Goal: Information Seeking & Learning: Learn about a topic

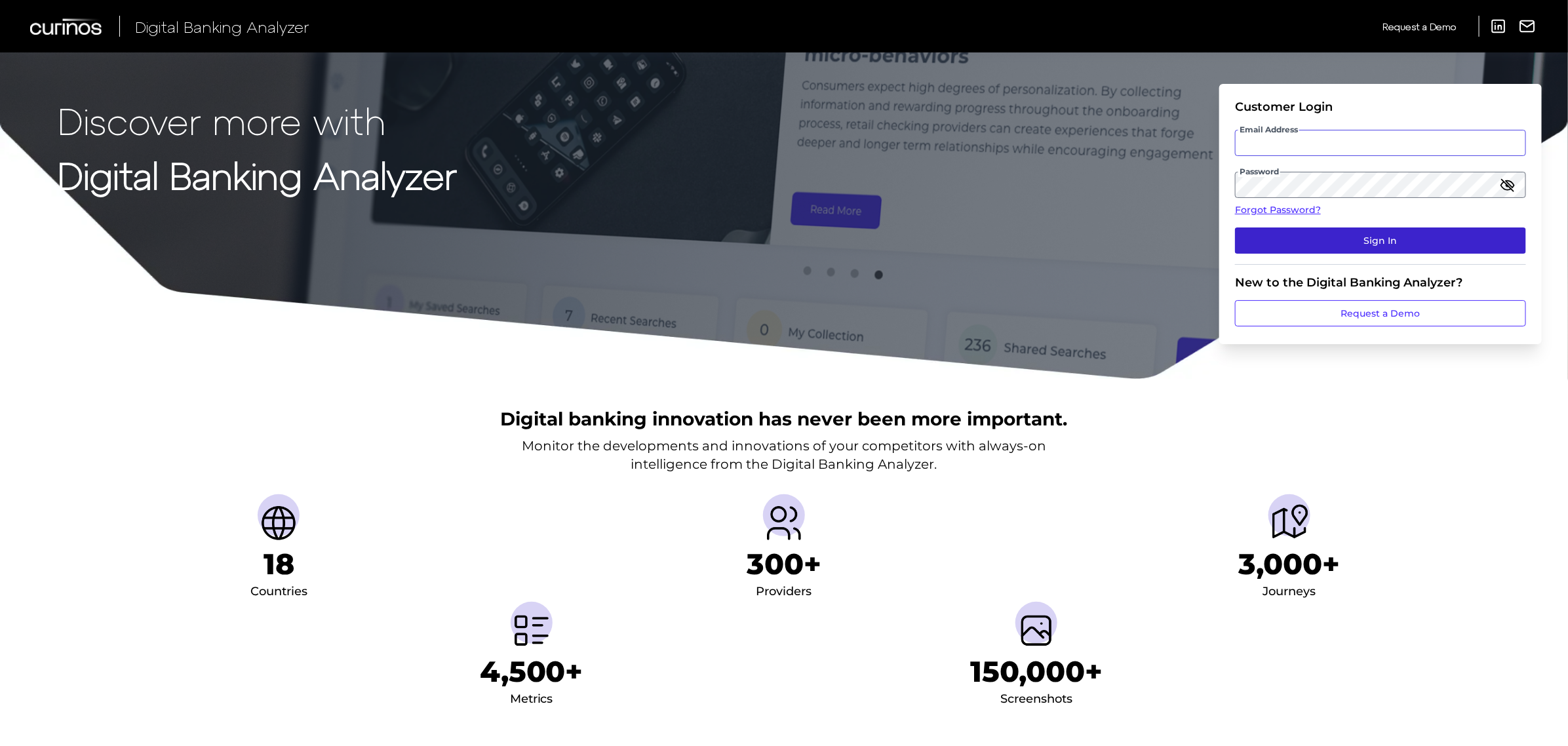
type input "[PERSON_NAME][EMAIL_ADDRESS][PERSON_NAME][DOMAIN_NAME]"
click at [1405, 247] on button "Sign In" at bounding box center [1380, 240] width 291 height 26
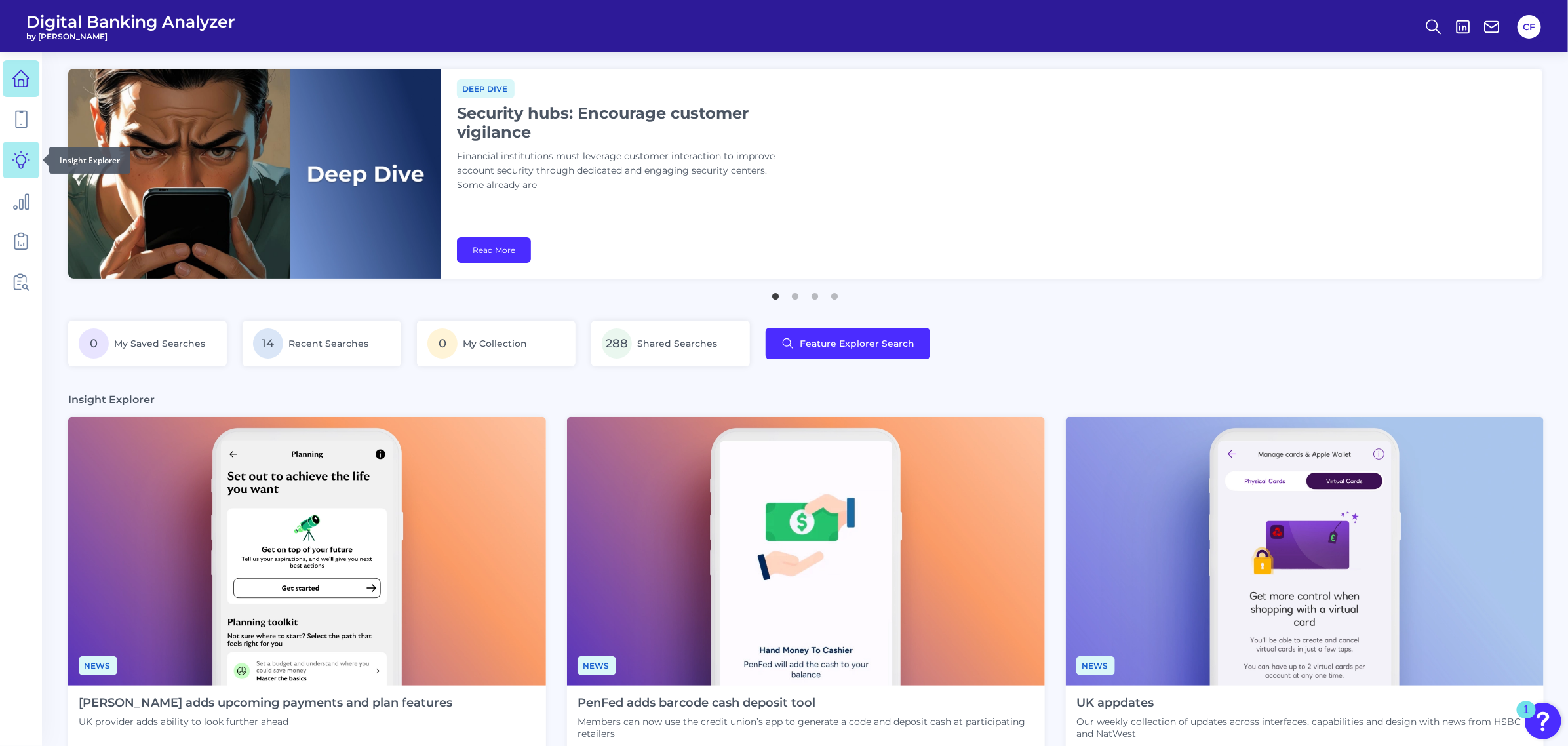
click at [34, 155] on link at bounding box center [21, 160] width 37 height 37
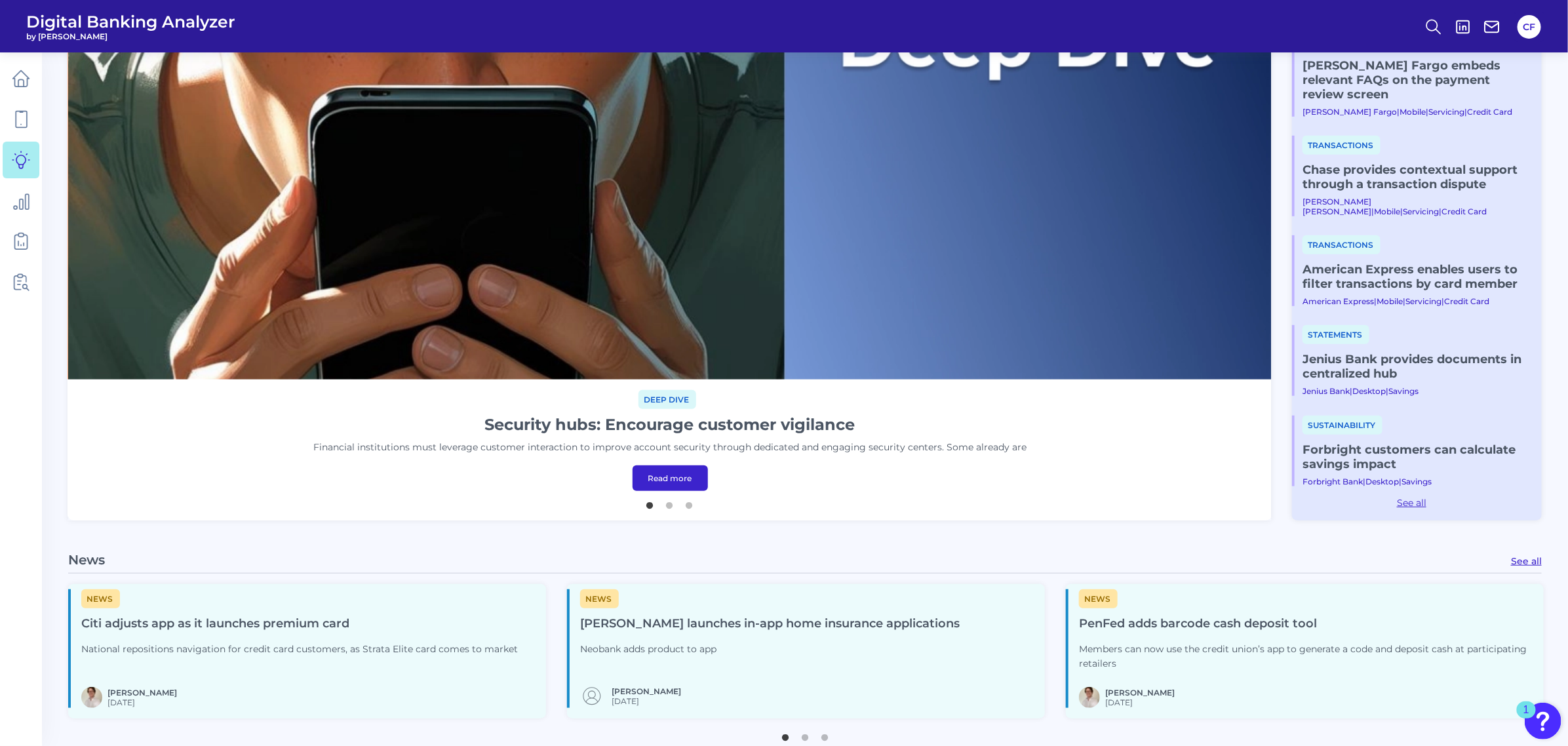
scroll to position [410, 0]
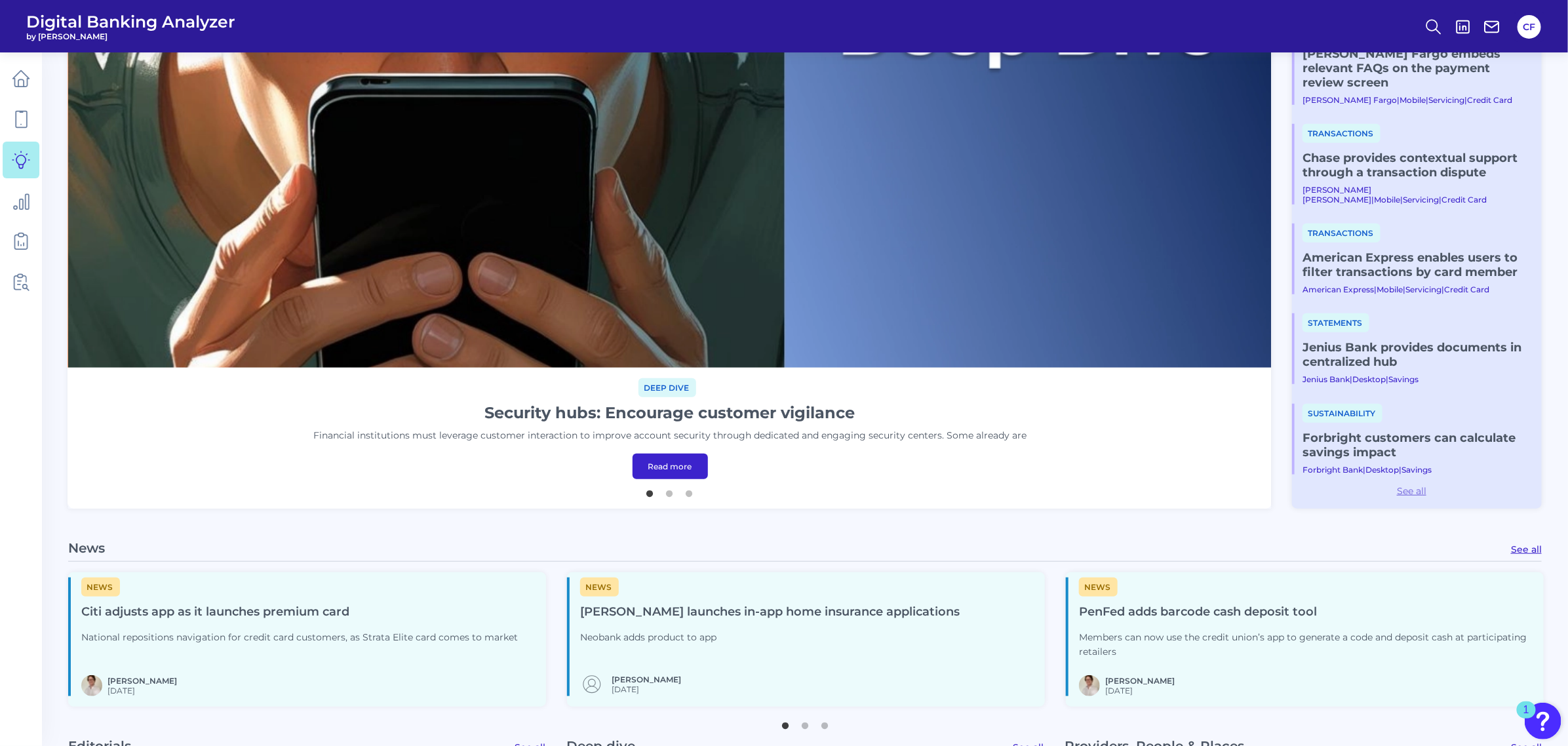
click at [1410, 489] on link "See all" at bounding box center [1411, 491] width 239 height 12
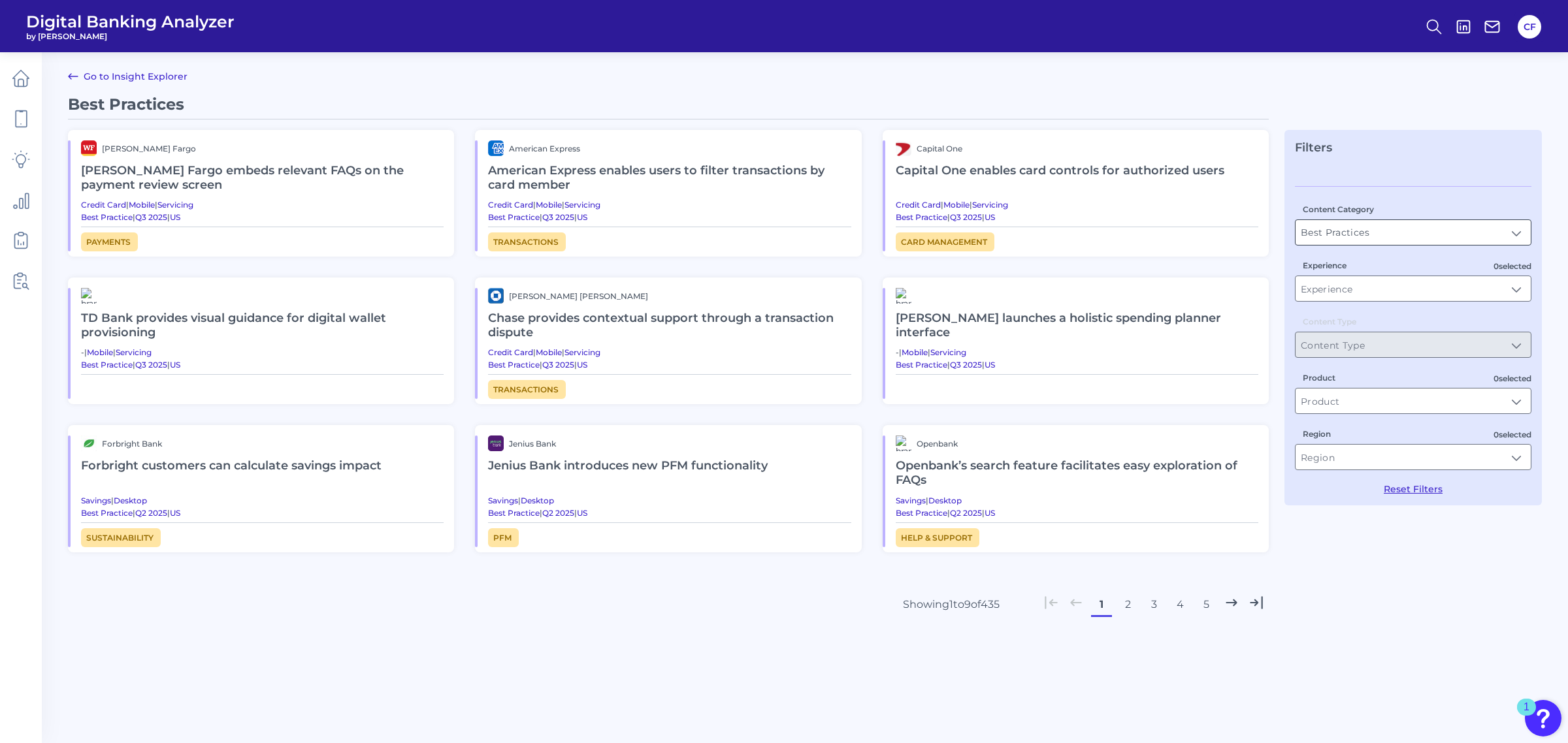
click at [1391, 229] on input "Best Practices" at bounding box center [1413, 233] width 235 height 25
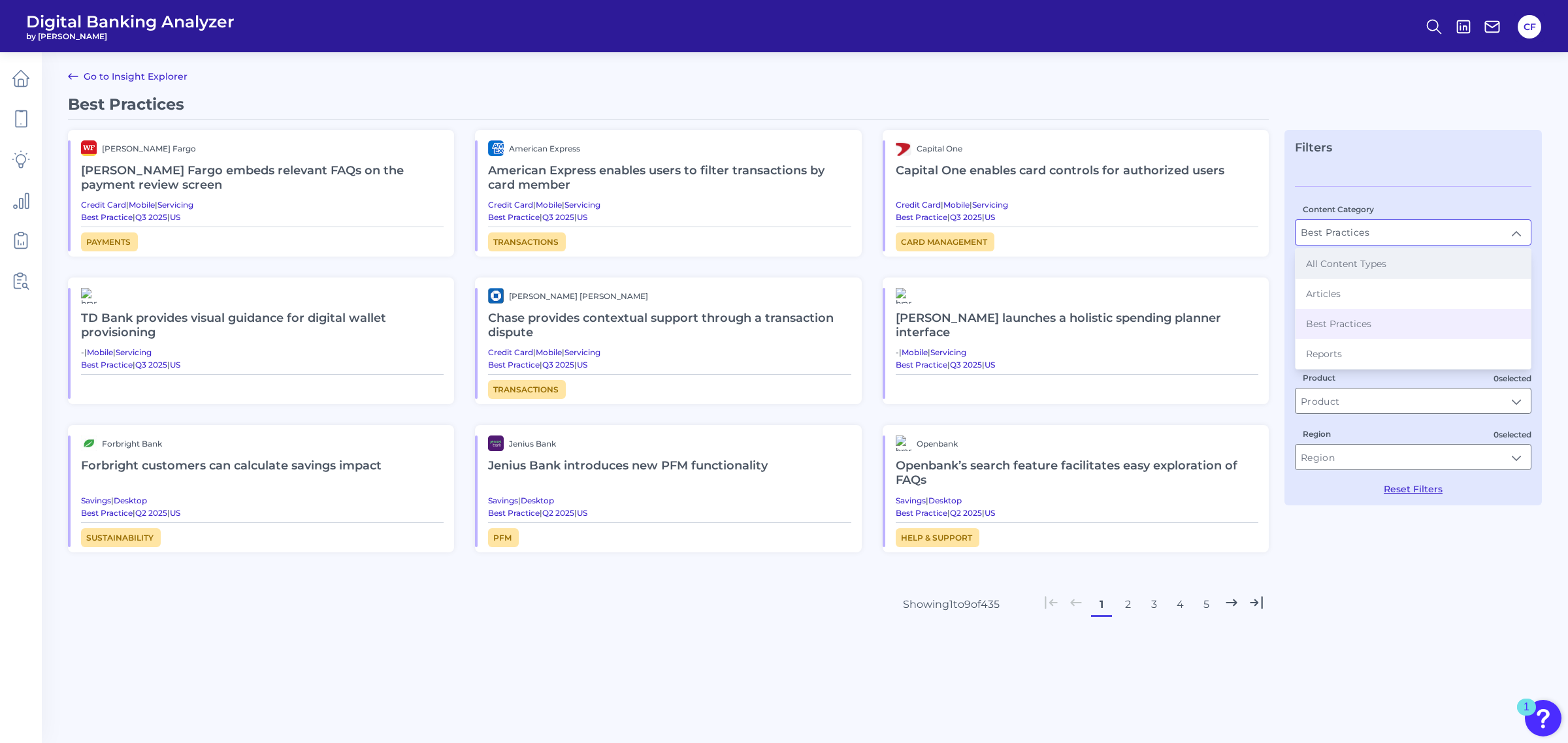
click at [1363, 276] on li "All Content Types" at bounding box center [1413, 263] width 235 height 30
type input "All Content Types"
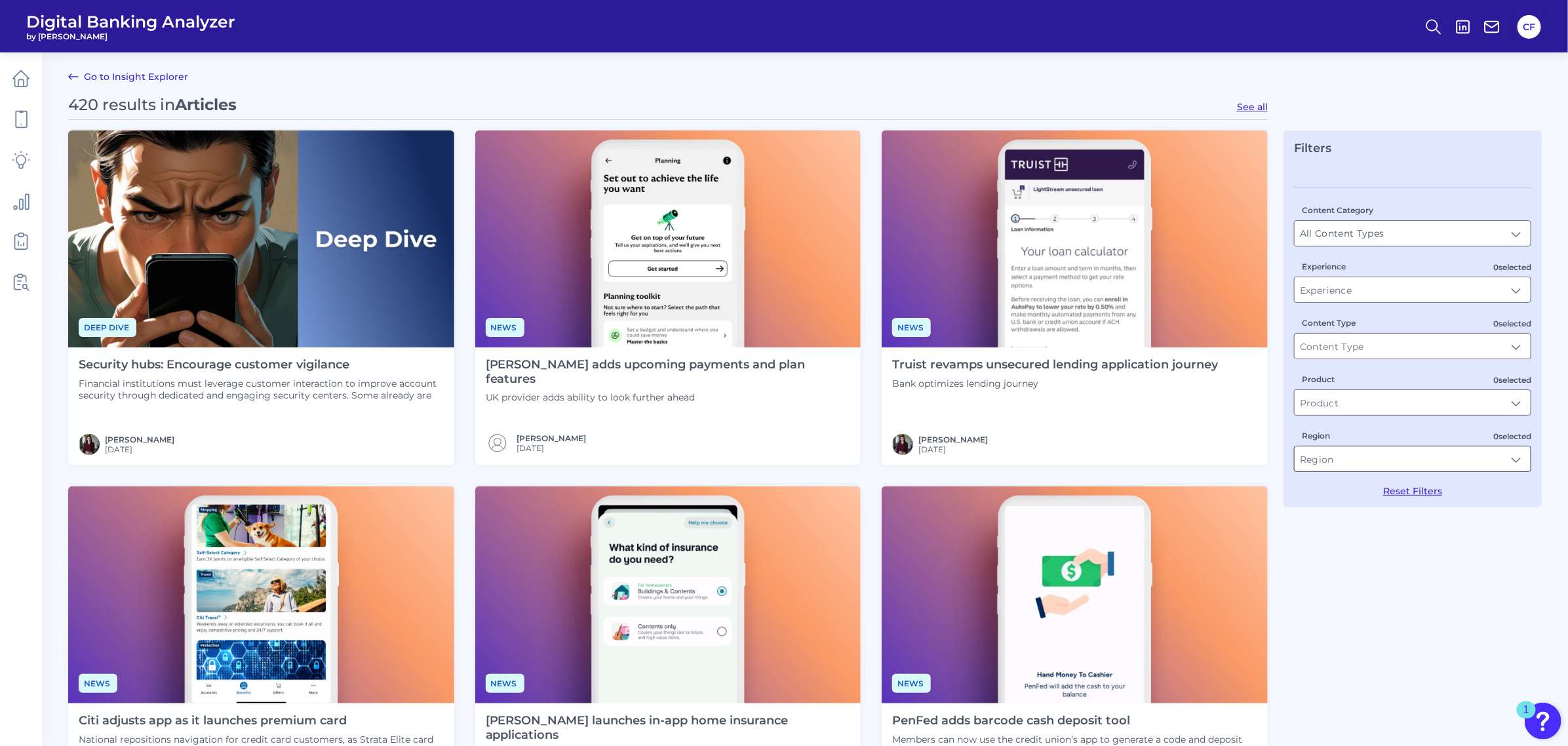
click at [1340, 451] on input "Region" at bounding box center [1412, 459] width 236 height 25
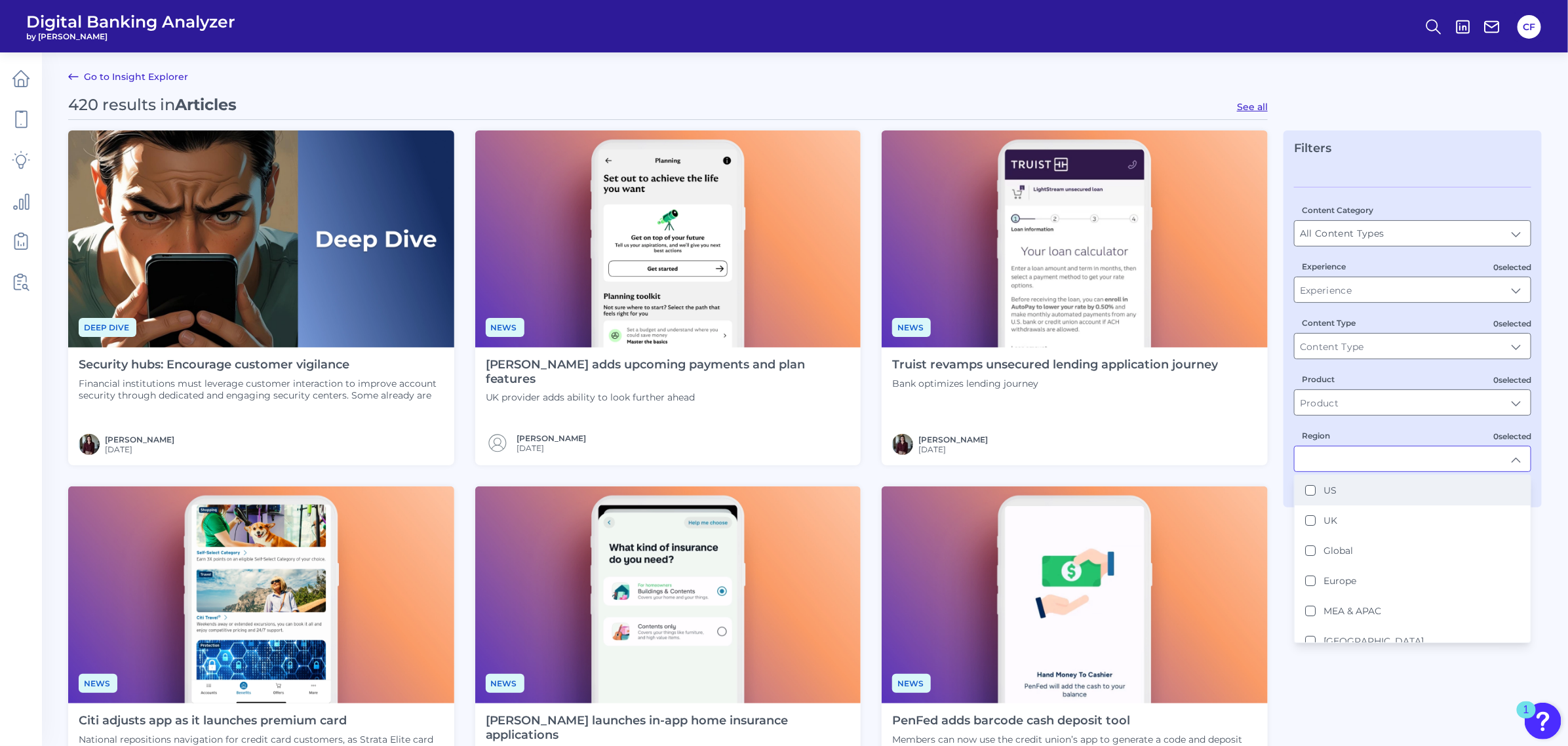
click at [1312, 495] on button "US" at bounding box center [1310, 491] width 11 height 11
type input "US"
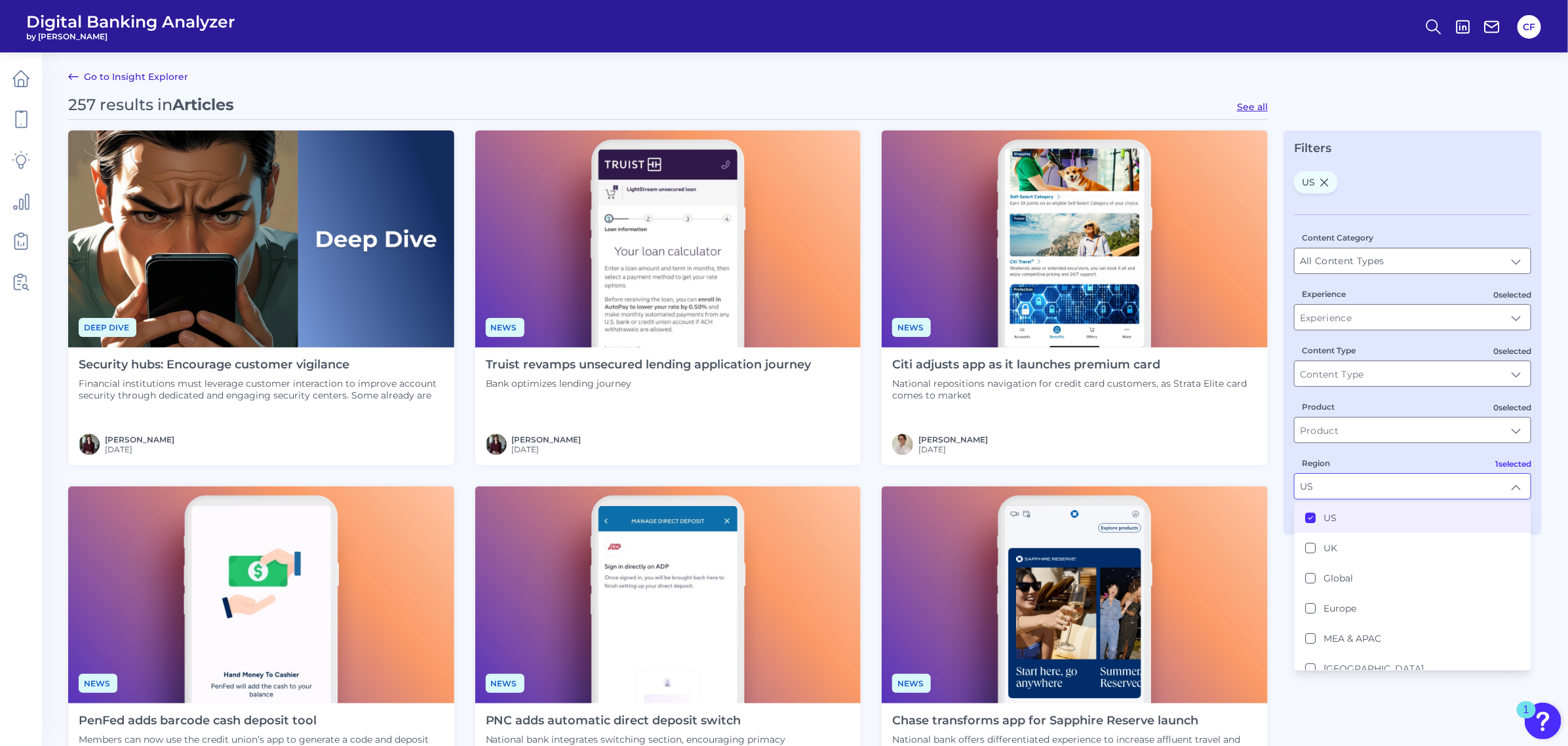
click at [1359, 80] on main "Go to Insight Explorer 257 results in Articles See all Deep dive Security hubs:…" at bounding box center [784, 739] width 1568 height 1479
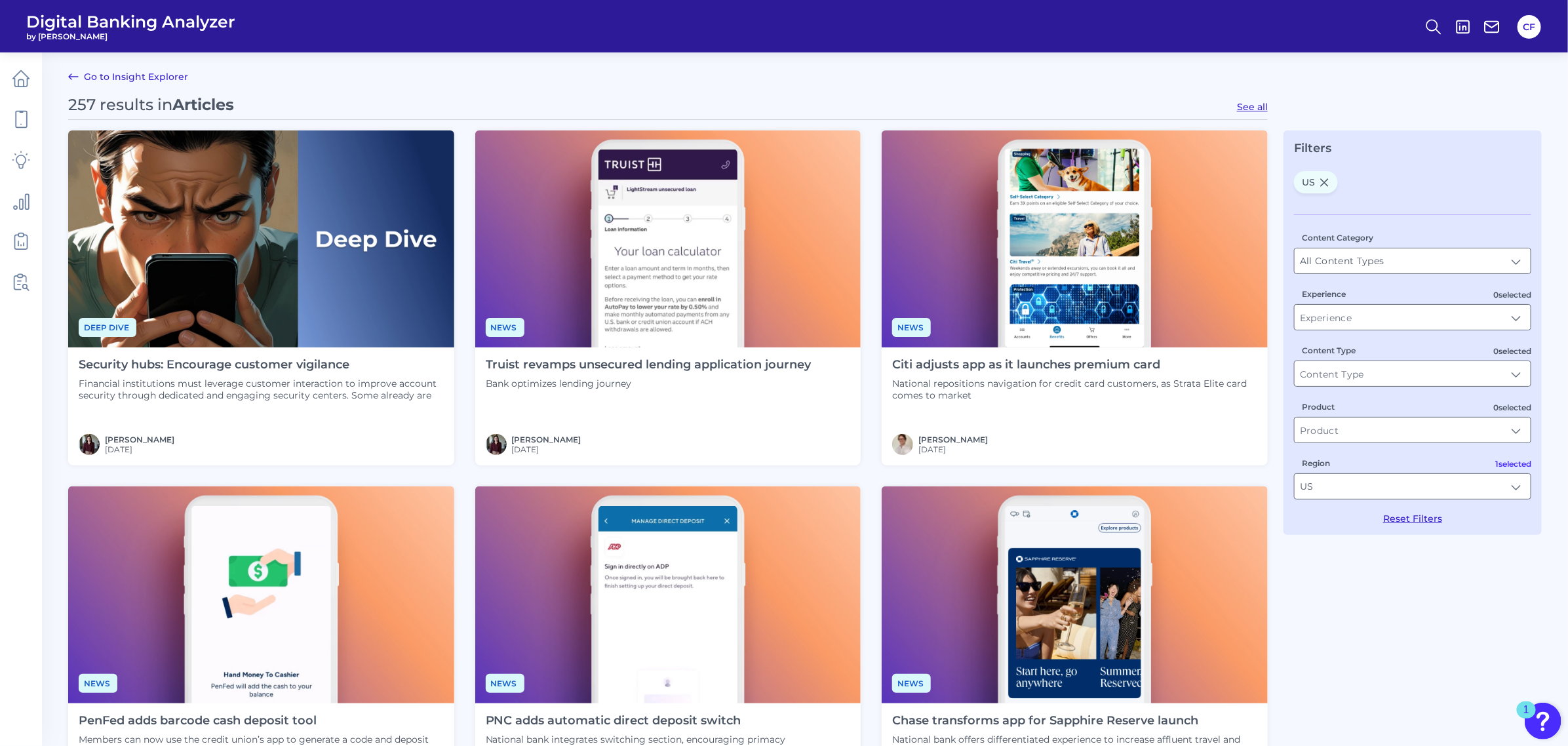
click at [297, 367] on h4 "Security hubs: Encourage customer vigilance" at bounding box center [261, 365] width 365 height 14
